Goal: Find specific page/section: Find specific page/section

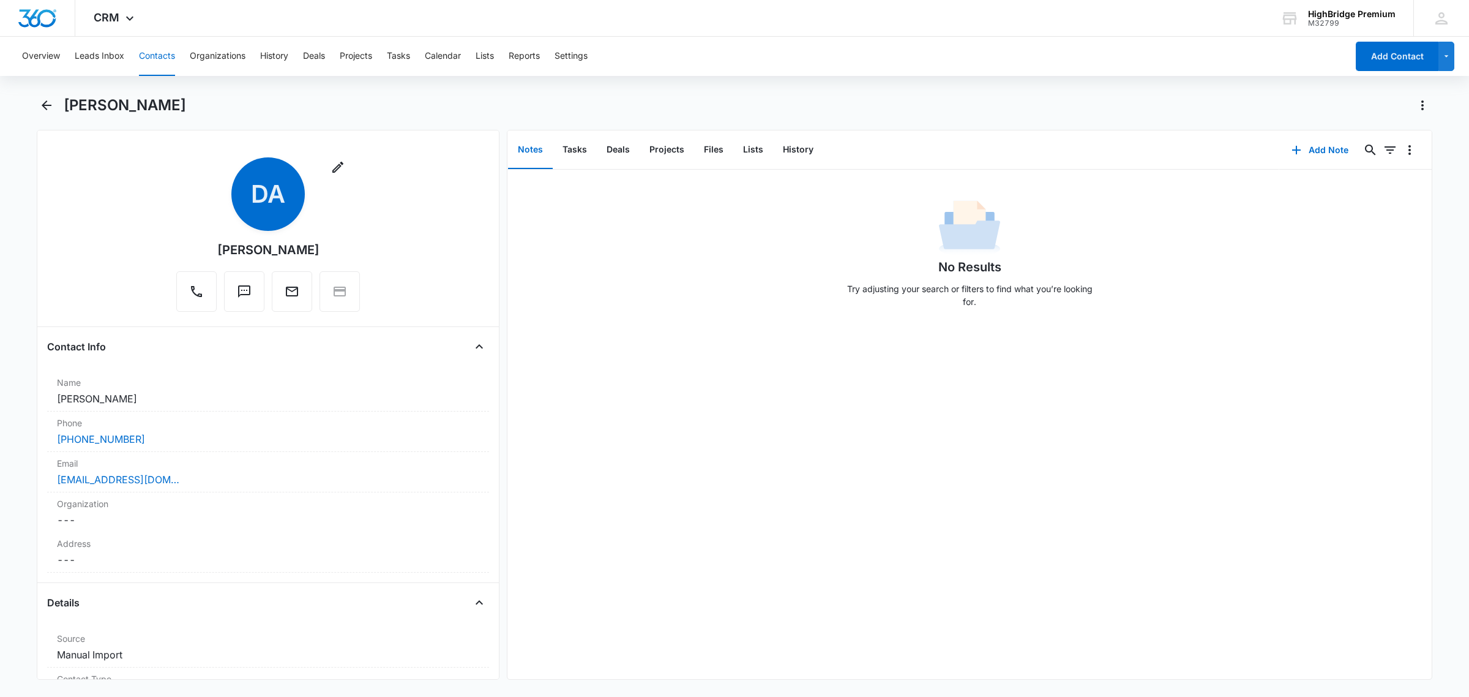
scroll to position [153, 0]
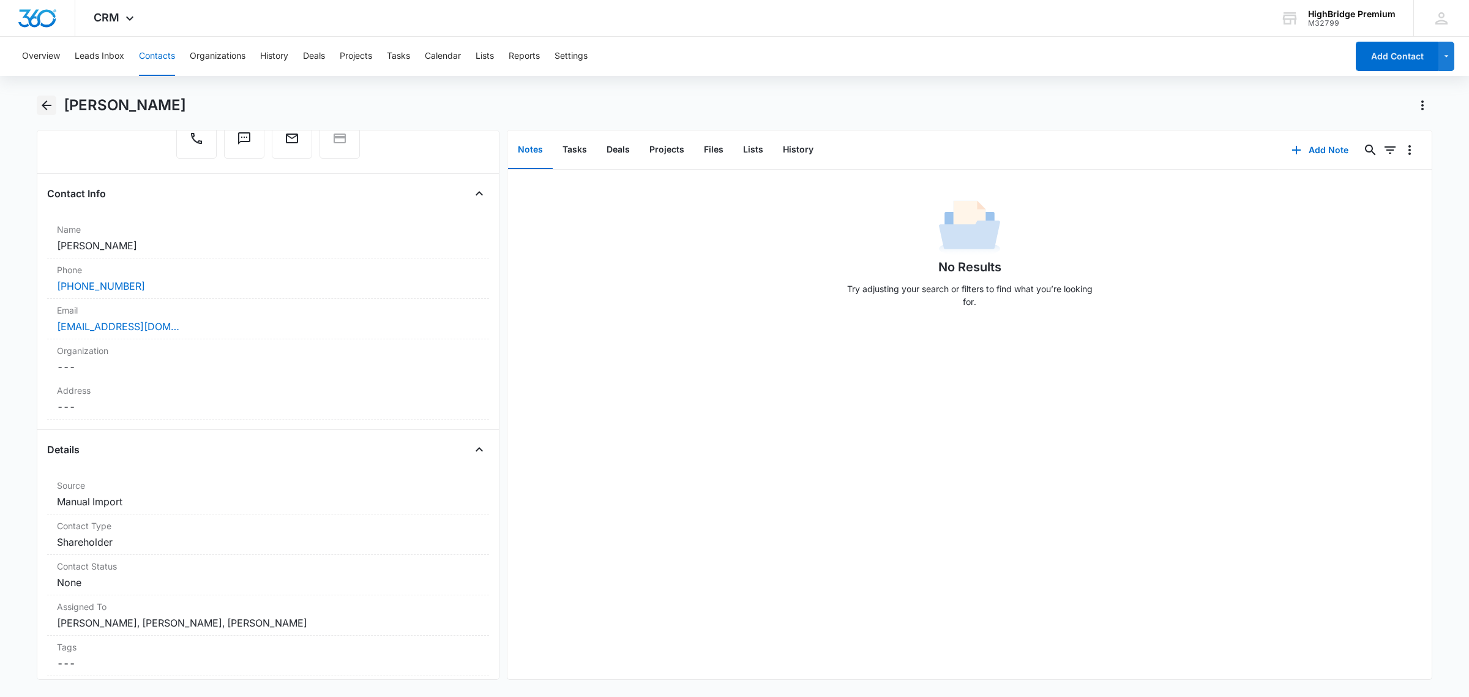
click at [49, 95] on button "Back" at bounding box center [47, 105] width 20 height 20
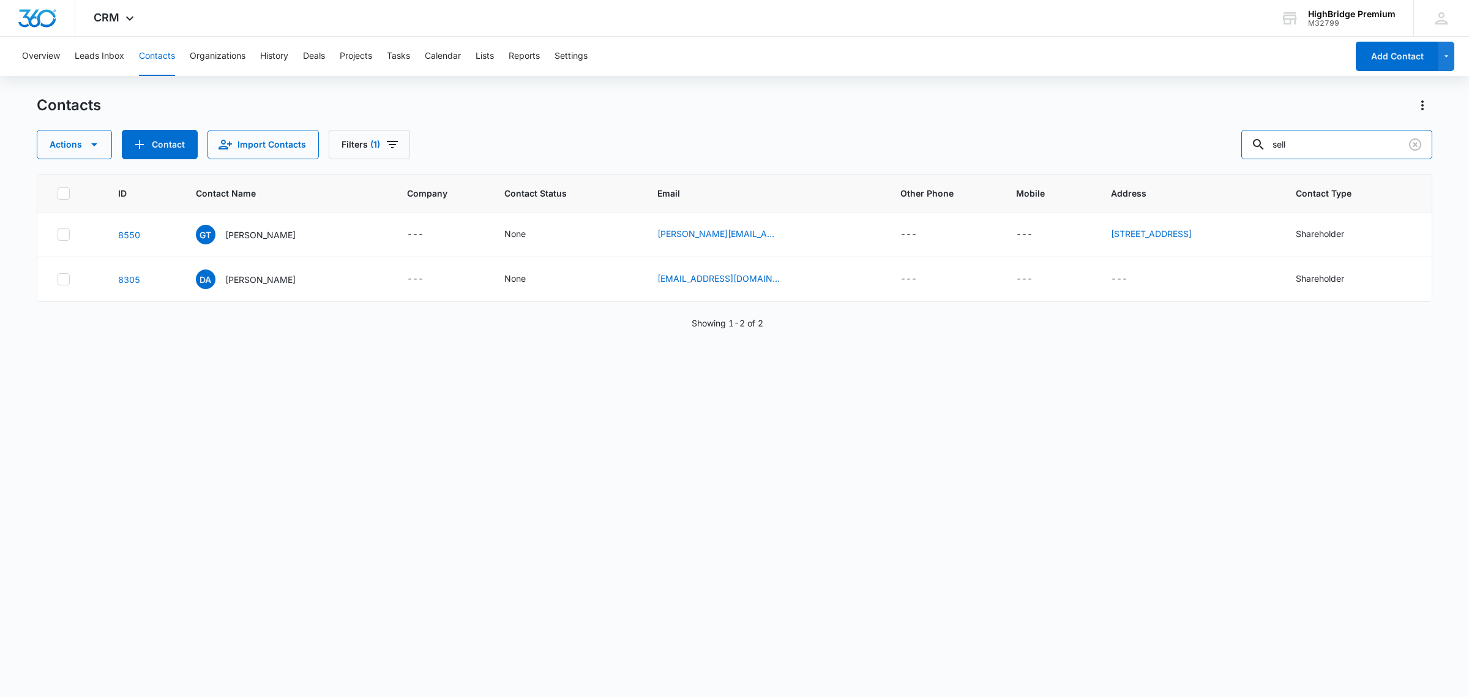
drag, startPoint x: 1360, startPoint y: 148, endPoint x: 1248, endPoint y: 151, distance: 112.0
click at [1248, 151] on div "Actions Contact Import Contacts Filters (1) sell" at bounding box center [735, 144] width 1396 height 29
type input "[PERSON_NAME]"
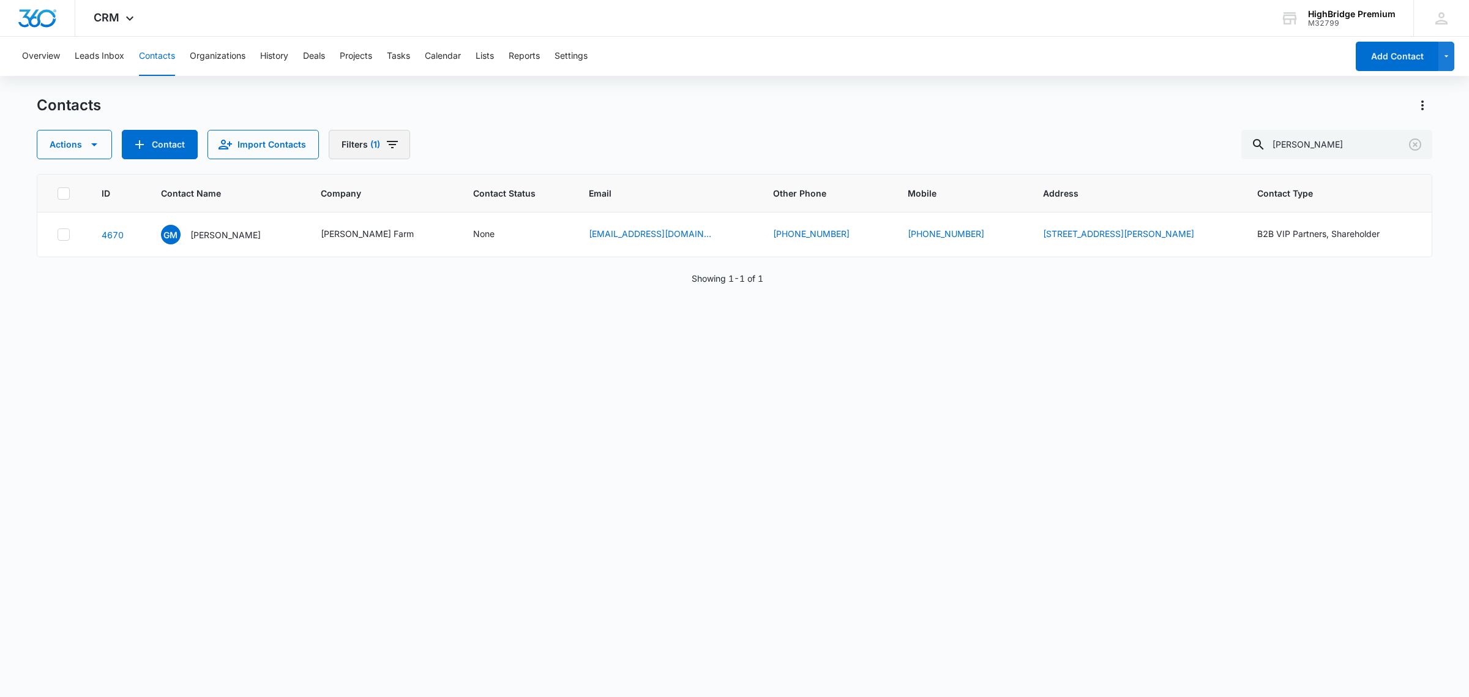
click at [393, 144] on icon "Filters" at bounding box center [392, 144] width 11 height 7
click at [385, 148] on icon "Filters" at bounding box center [392, 144] width 15 height 15
click at [391, 143] on icon "Filters" at bounding box center [392, 144] width 15 height 15
click at [469, 283] on icon "Show Type filters" at bounding box center [473, 284] width 15 height 15
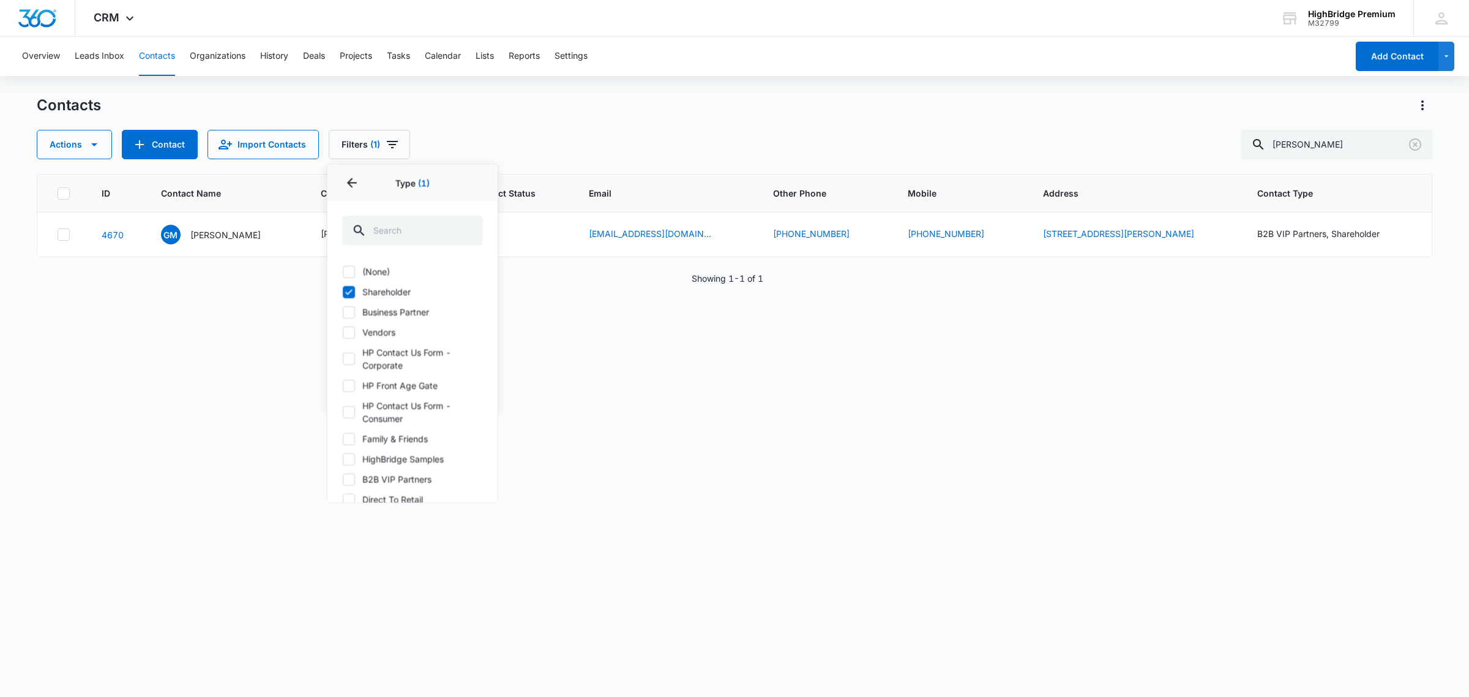
click at [356, 313] on label "Business Partner" at bounding box center [412, 311] width 141 height 13
click at [343, 312] on input "Business Partner" at bounding box center [342, 312] width 1 height 1
checkbox input "true"
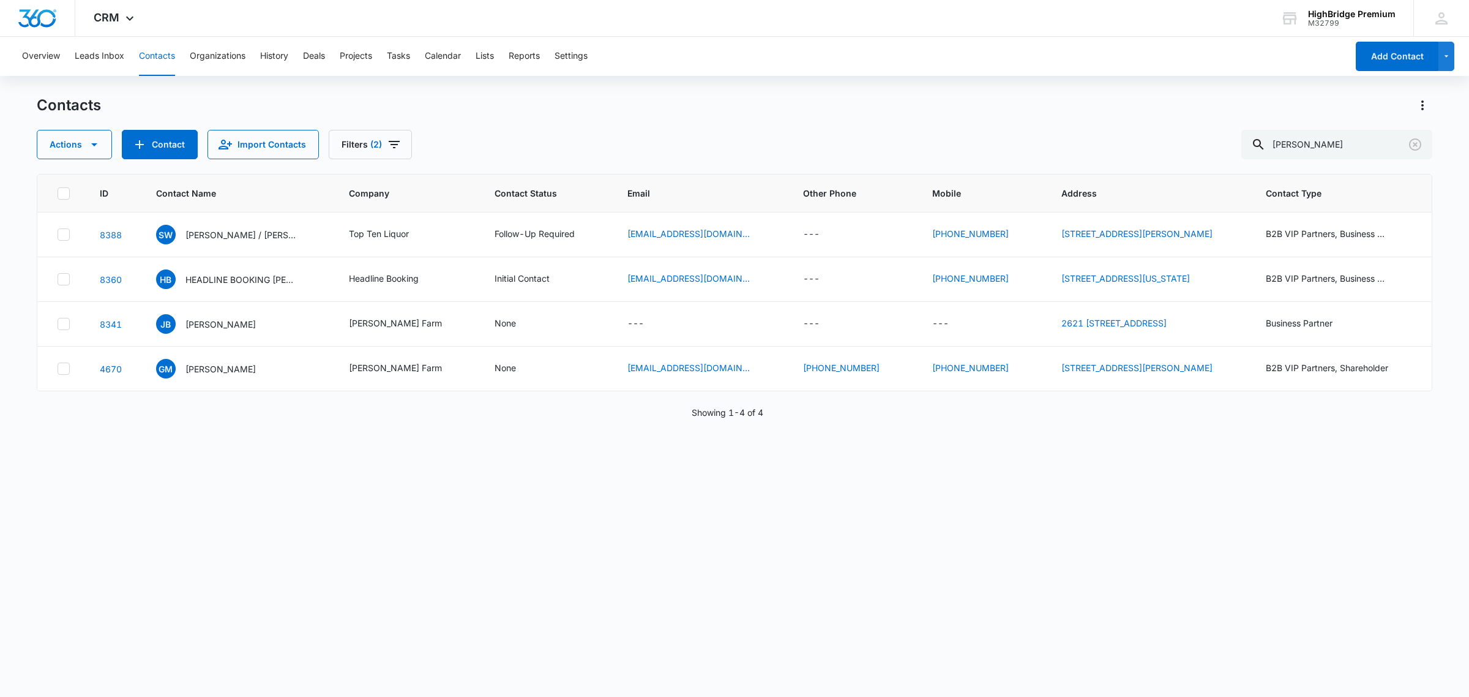
click at [980, 592] on div "ID Contact Name Company Contact Status Email Other Phone Mobile Address Contact…" at bounding box center [735, 427] width 1396 height 507
